Goal: Task Accomplishment & Management: Manage account settings

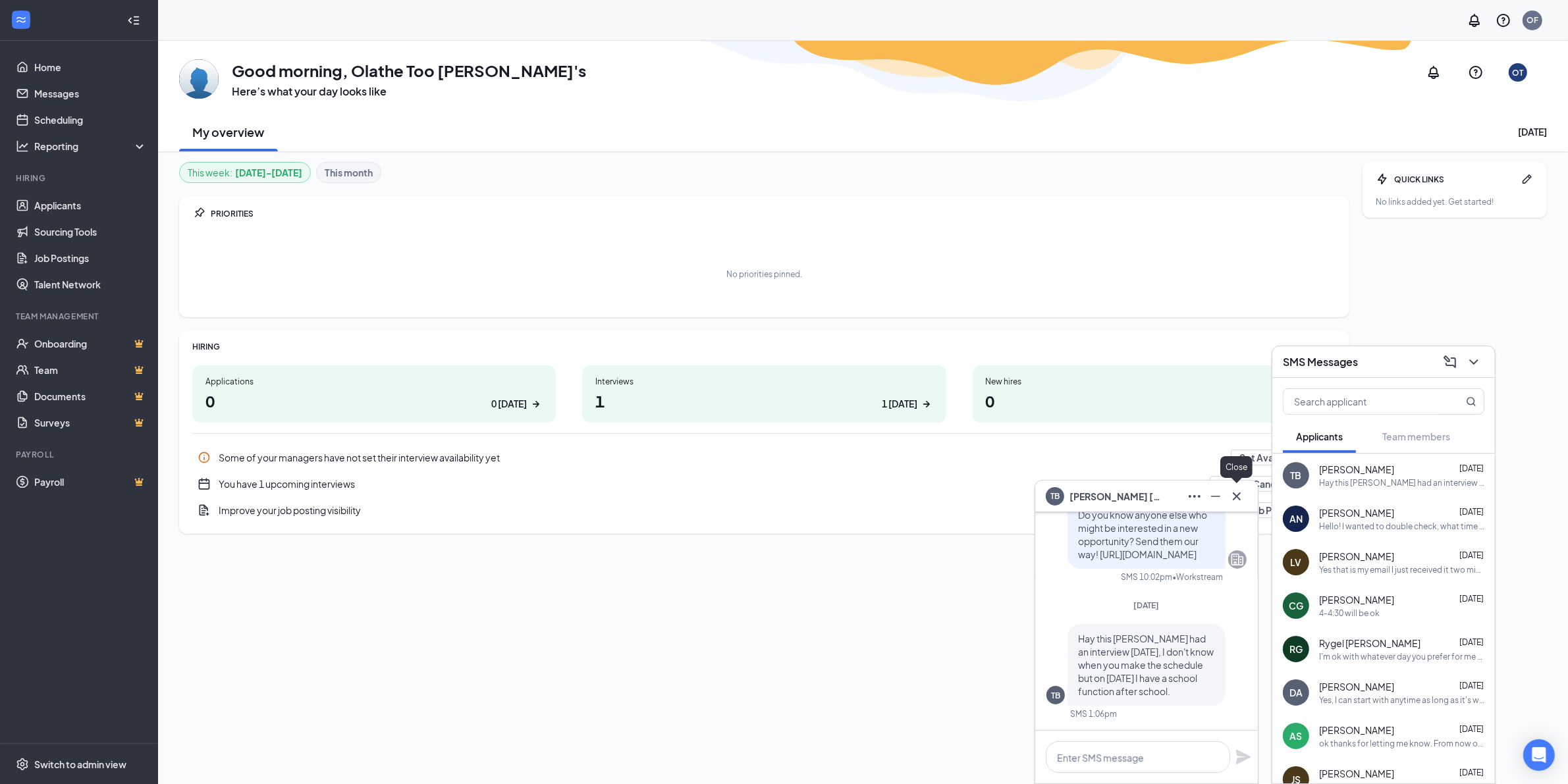
click at [1235, 493] on icon "Cross" at bounding box center [1237, 497] width 16 height 16
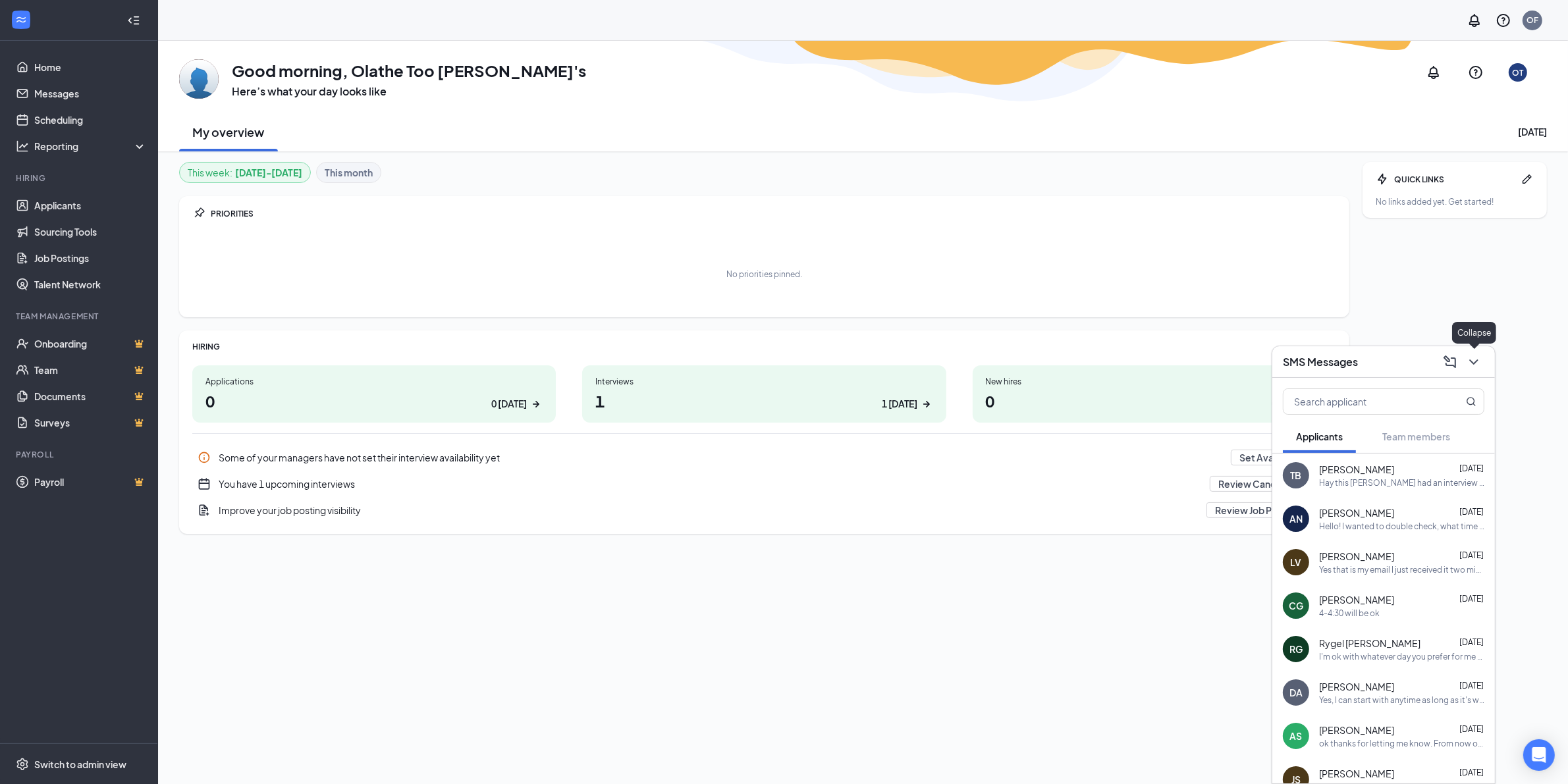
click at [1473, 363] on icon "ChevronDown" at bounding box center [1473, 362] width 9 height 5
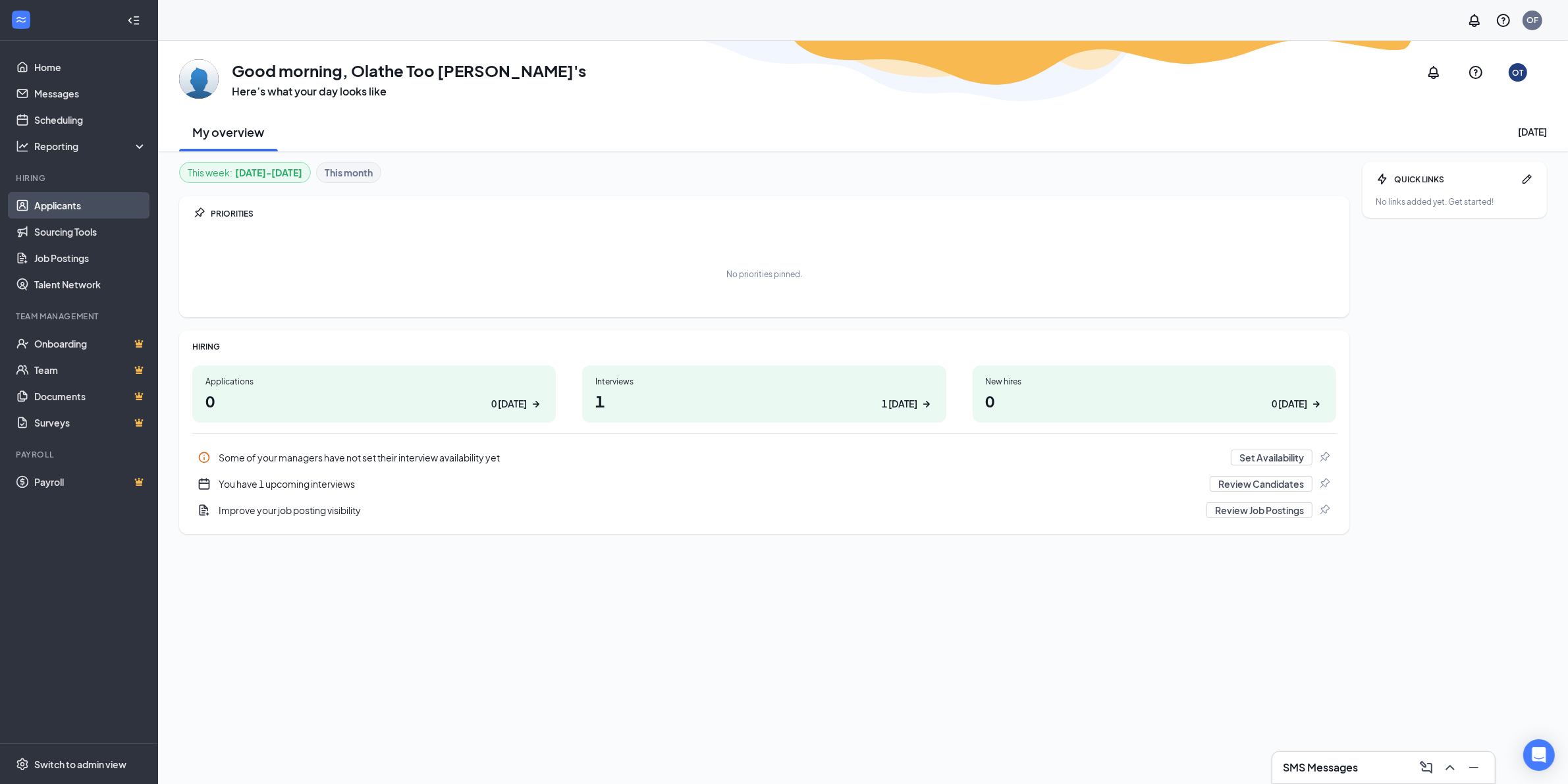
click at [42, 205] on link "Applicants" at bounding box center [90, 206] width 113 height 27
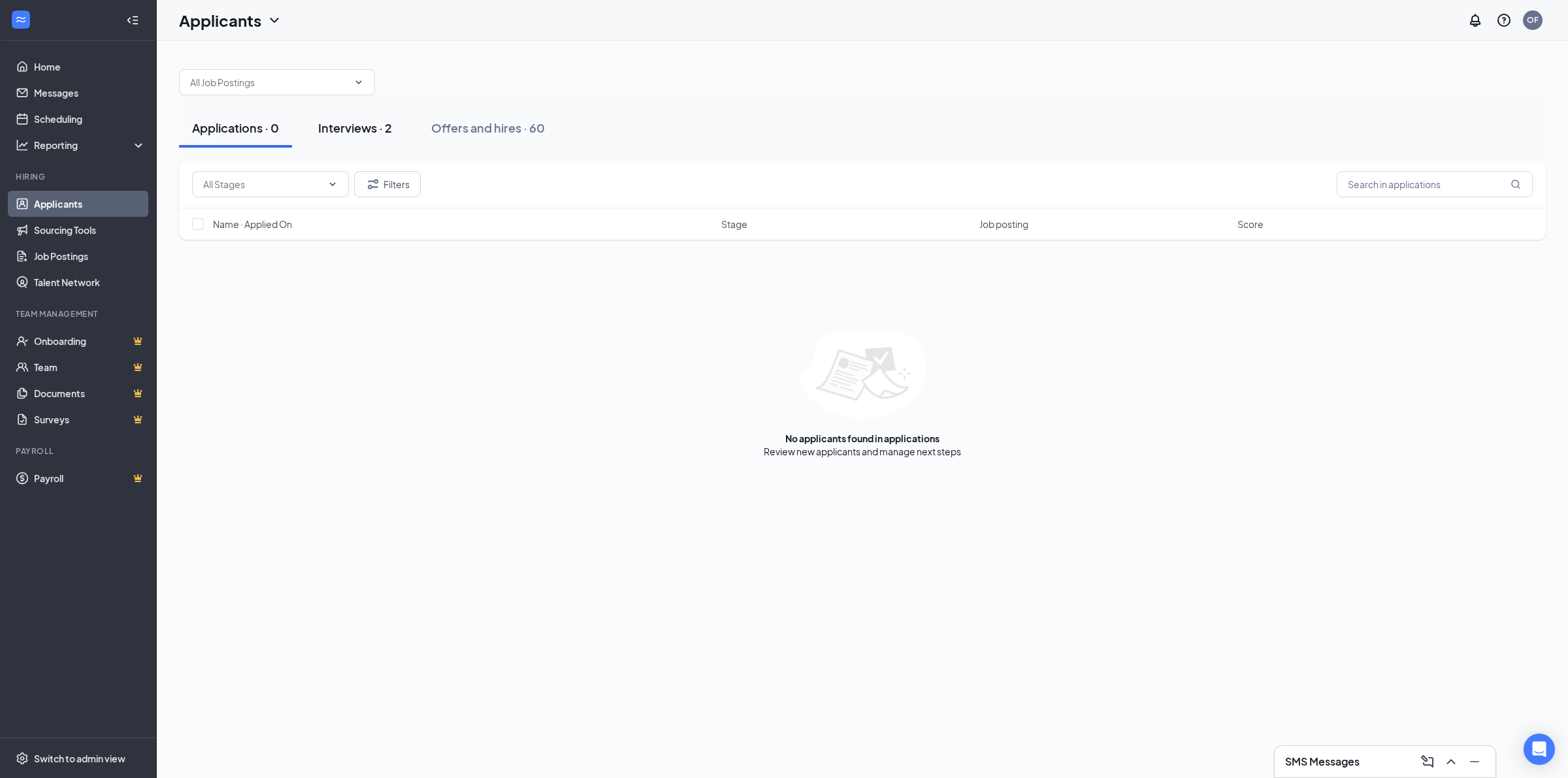
click at [367, 129] on div "Interviews · 2" at bounding box center [355, 127] width 74 height 17
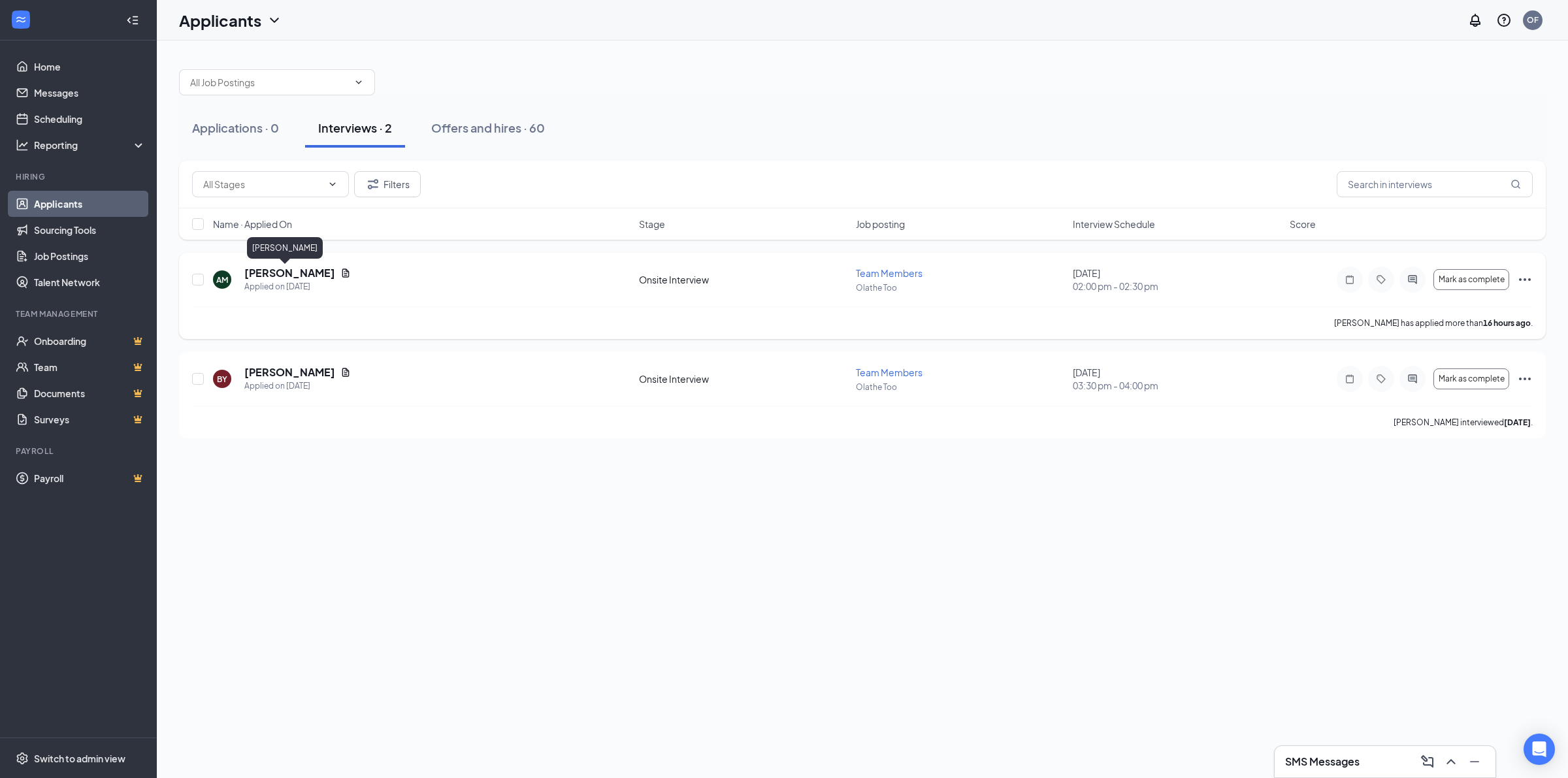
click at [270, 276] on h5 "[PERSON_NAME]" at bounding box center [289, 273] width 91 height 14
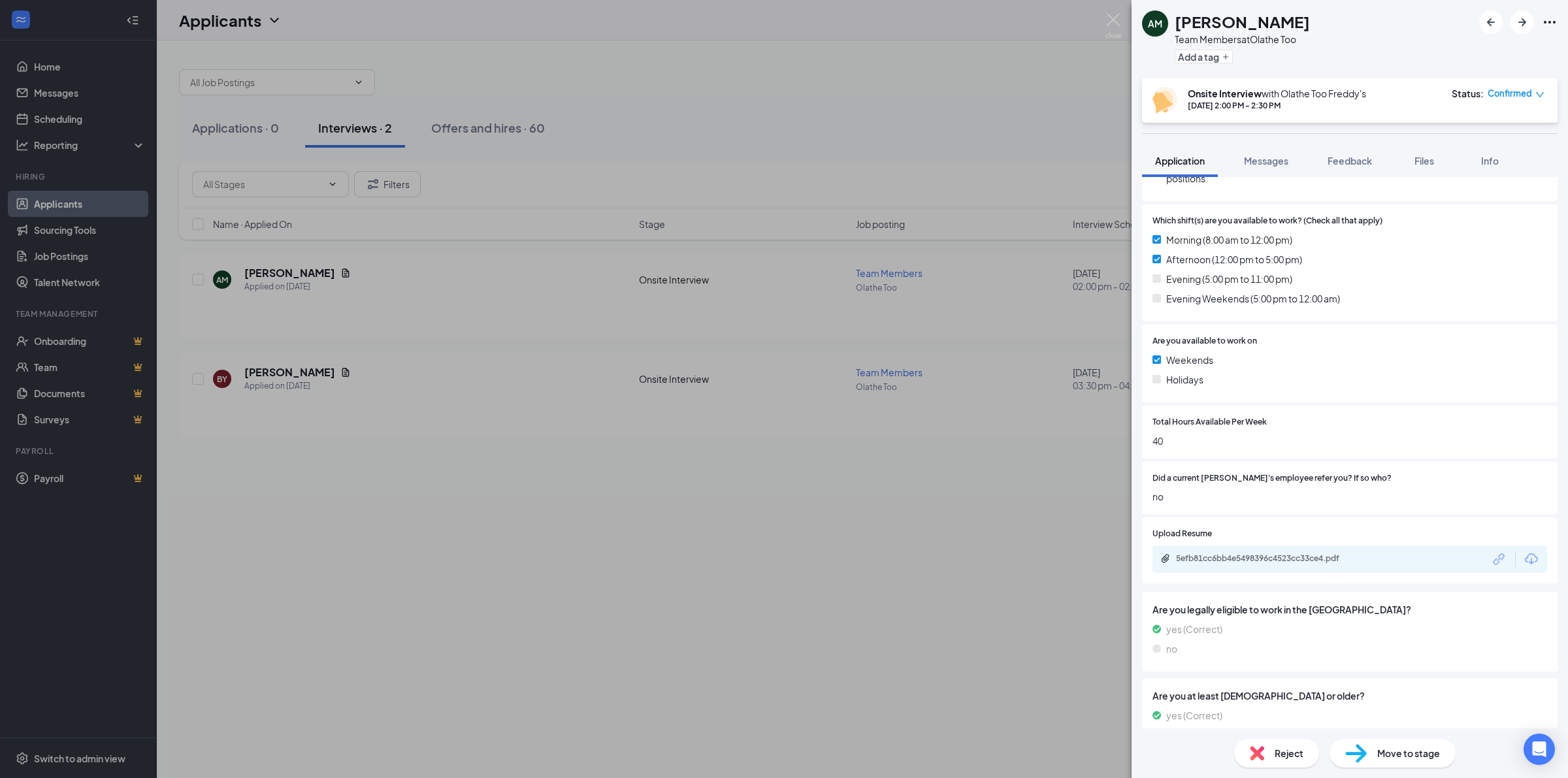
scroll to position [484, 0]
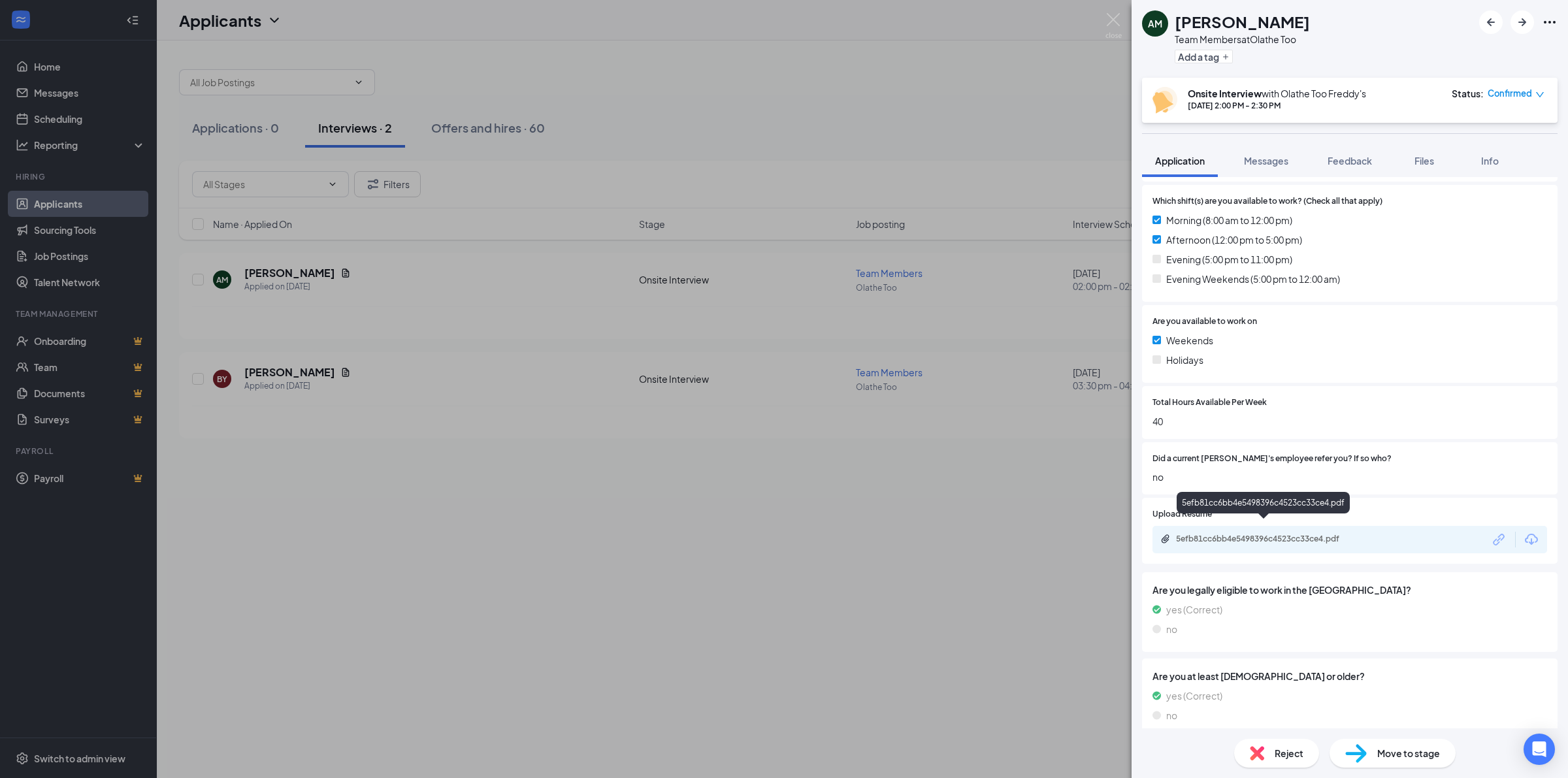
click at [1326, 534] on div "5efb81cc6bb4e5498396c4523cc33ce4.pdf" at bounding box center [1267, 539] width 183 height 11
